Goal: Check status: Check status

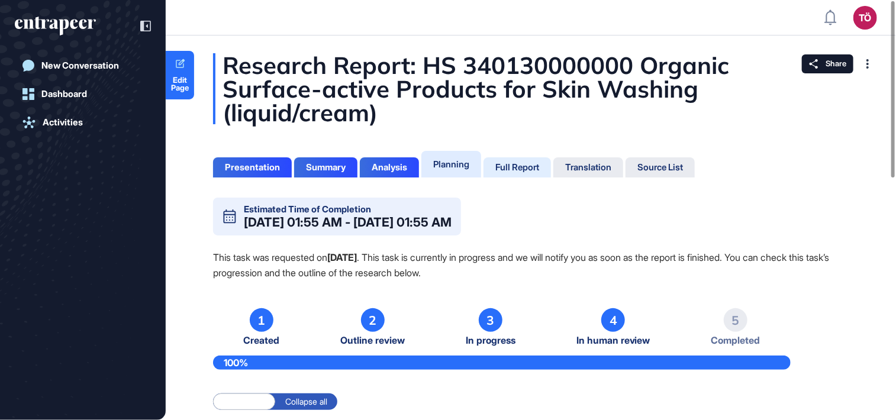
click at [539, 166] on div "Full Report" at bounding box center [517, 167] width 44 height 11
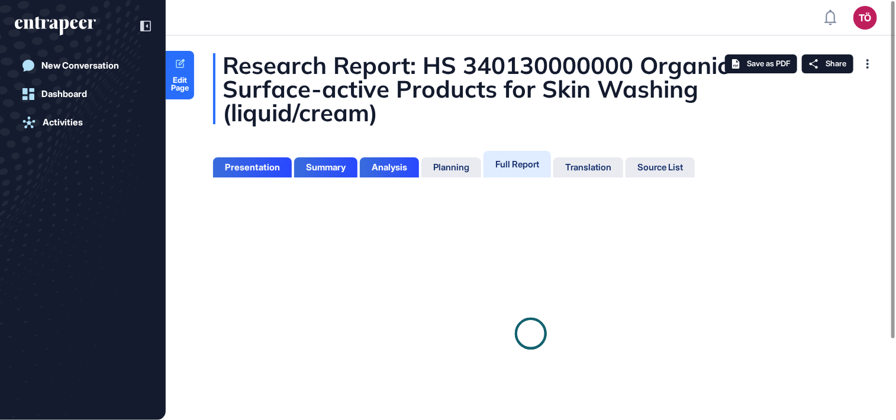
scroll to position [5, 0]
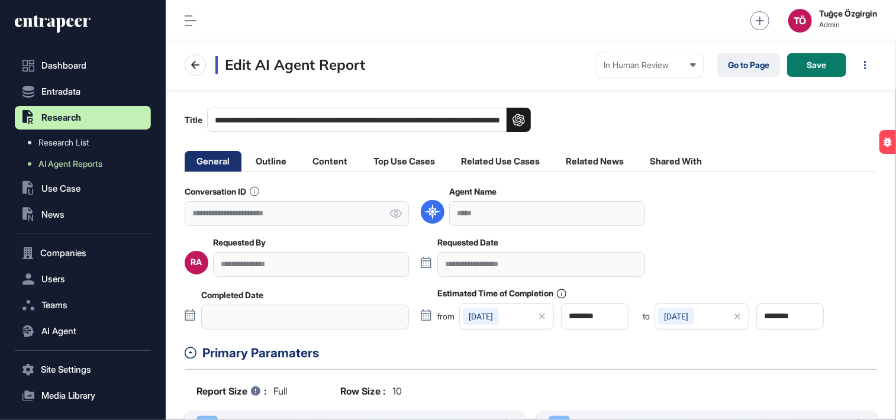
scroll to position [420, 730]
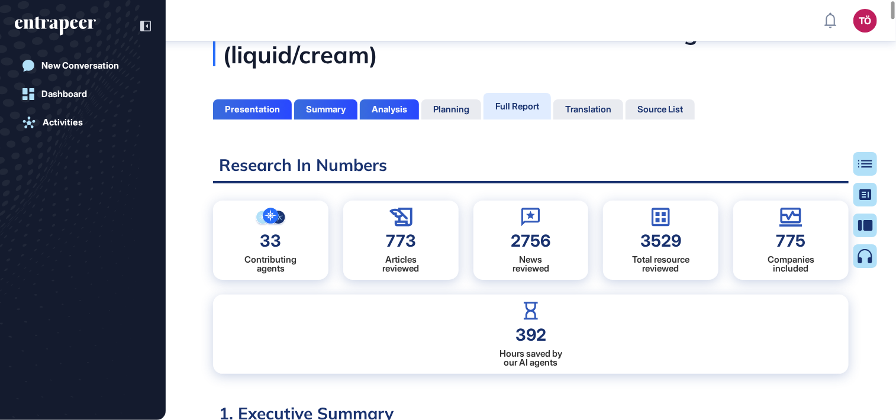
scroll to position [124, 0]
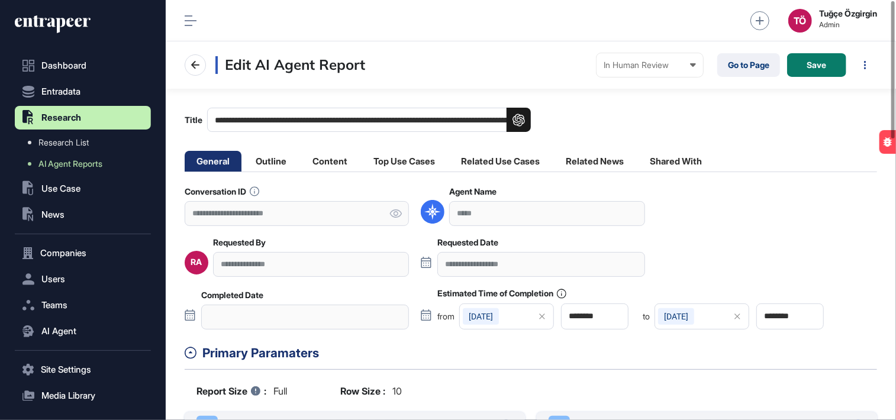
scroll to position [420, 730]
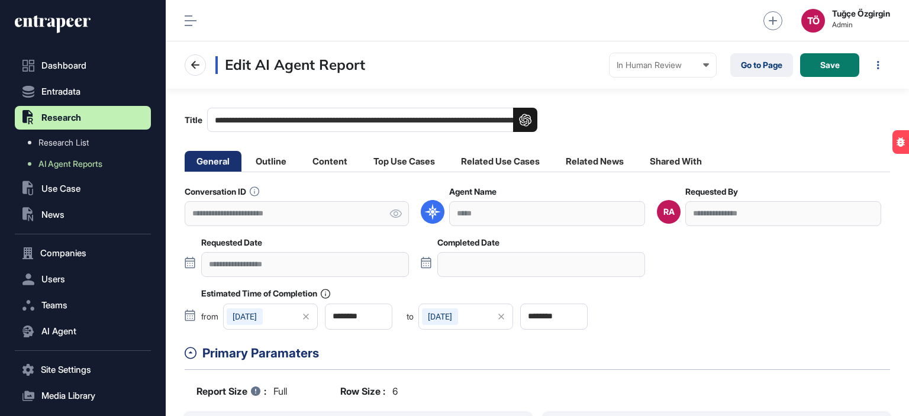
scroll to position [416, 743]
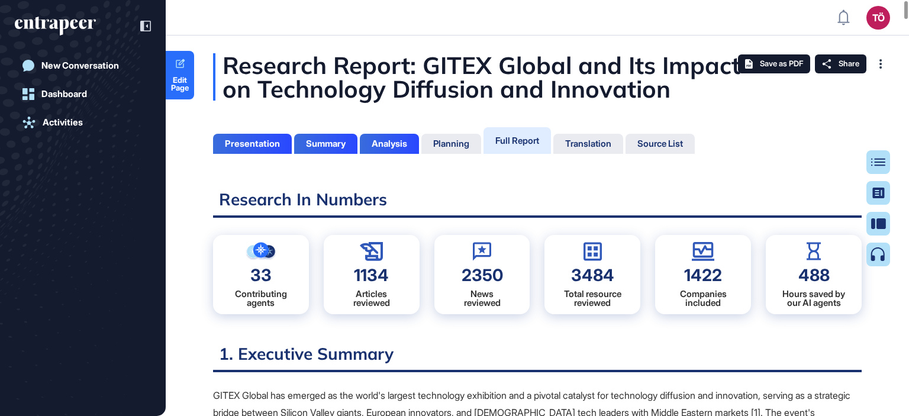
scroll to position [5, 0]
